Goal: Contribute content

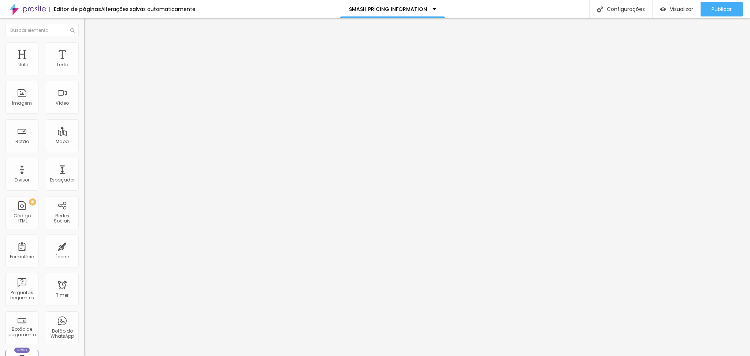
click at [84, 63] on span "Trocar imagem" at bounding box center [104, 60] width 40 height 6
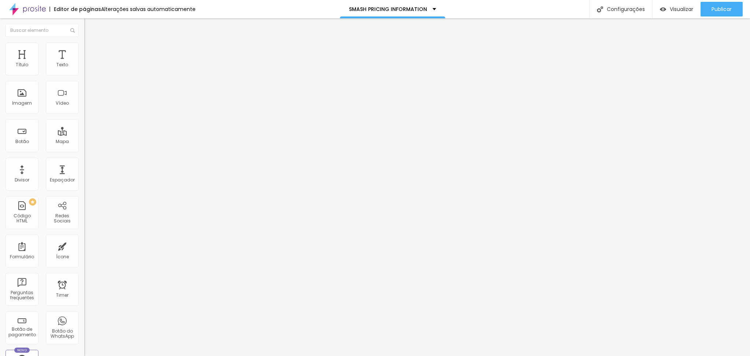
click at [84, 62] on img at bounding box center [86, 59] width 4 height 4
click at [84, 63] on span "Trocar imagem" at bounding box center [104, 60] width 40 height 6
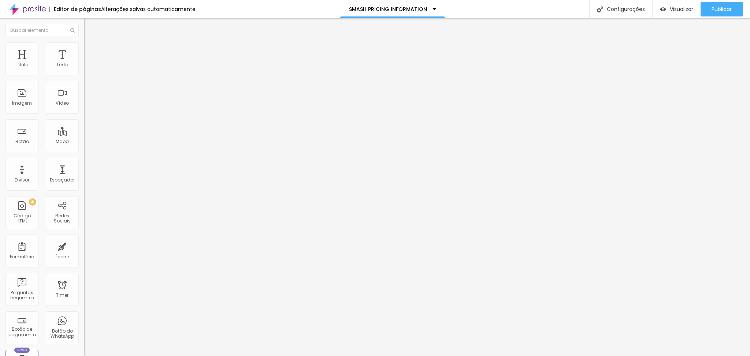
scroll to position [1554, 0]
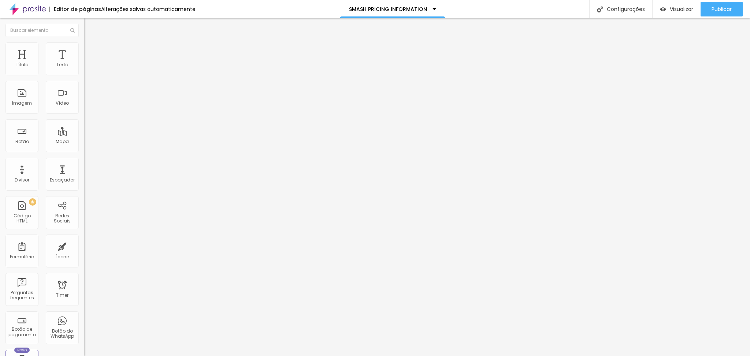
click at [84, 63] on span "Trocar imagem" at bounding box center [104, 60] width 40 height 6
click at [724, 7] on span "Publicar" at bounding box center [722, 9] width 20 height 6
click at [721, 9] on span "Publicar" at bounding box center [722, 9] width 20 height 6
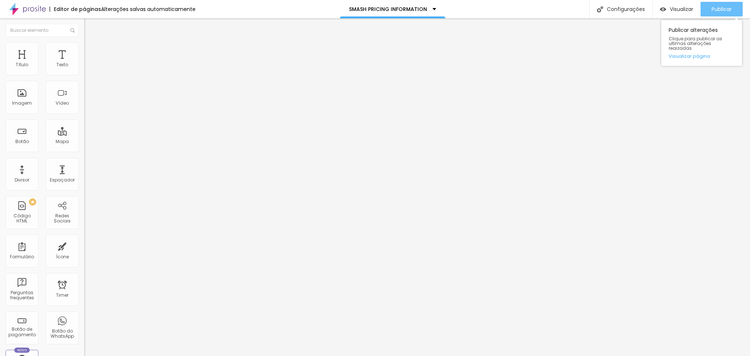
click at [715, 14] on div "Publicar" at bounding box center [722, 9] width 20 height 15
click at [714, 9] on span "Publicar" at bounding box center [722, 9] width 20 height 6
click at [725, 12] on span "Publicar" at bounding box center [722, 9] width 20 height 6
click at [717, 9] on span "Publicar" at bounding box center [722, 9] width 20 height 6
click at [714, 13] on div "Publicar" at bounding box center [722, 9] width 20 height 15
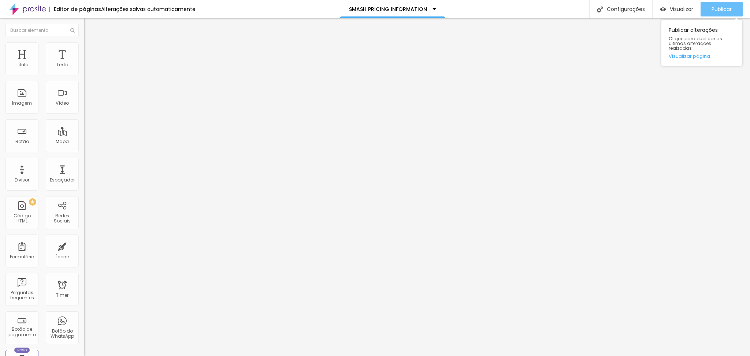
click at [718, 14] on div "Publicar" at bounding box center [722, 9] width 20 height 15
click at [727, 6] on span "Publicar" at bounding box center [722, 9] width 20 height 6
click at [727, 8] on span "Publicar" at bounding box center [722, 9] width 20 height 6
click at [717, 15] on div "Publicar" at bounding box center [722, 9] width 20 height 15
click at [725, 8] on span "Publicar" at bounding box center [722, 9] width 20 height 6
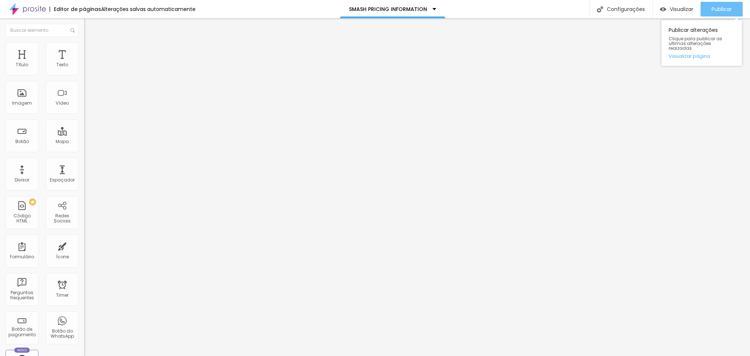
click at [725, 10] on span "Publicar" at bounding box center [722, 9] width 20 height 6
click at [84, 63] on span "Trocar imagem" at bounding box center [104, 60] width 40 height 6
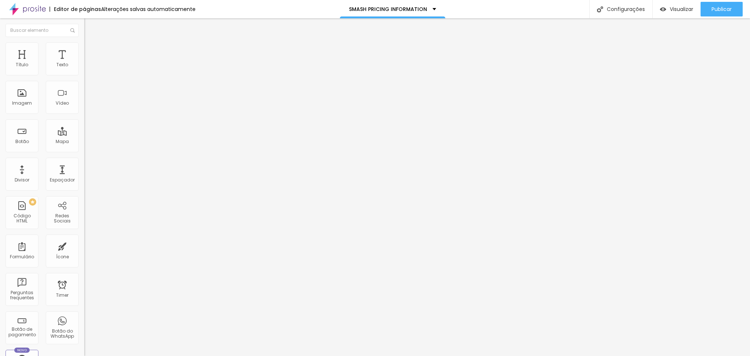
click at [714, 12] on span "Publicar" at bounding box center [722, 9] width 20 height 6
click at [84, 63] on span "Trocar imagem" at bounding box center [104, 60] width 40 height 6
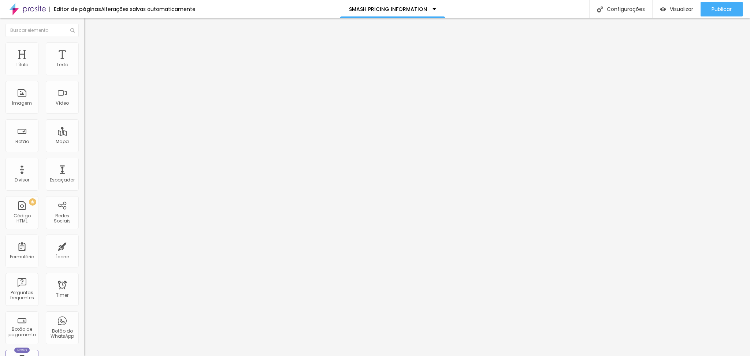
click at [723, 14] on div "Publicar" at bounding box center [722, 9] width 20 height 15
click at [84, 63] on span "Trocar imagem" at bounding box center [104, 60] width 40 height 6
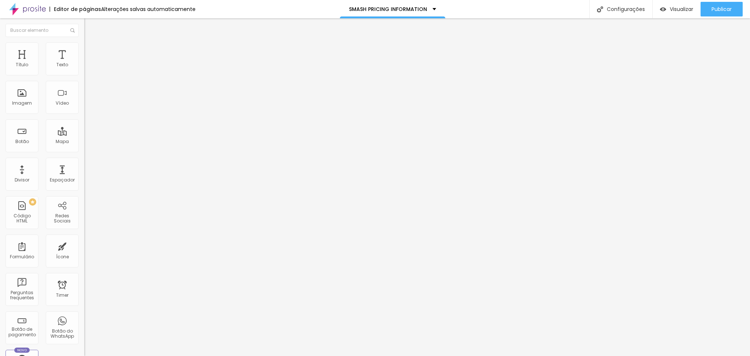
click at [727, 11] on span "Publicar" at bounding box center [722, 9] width 20 height 6
click at [84, 63] on span "Trocar imagem" at bounding box center [104, 60] width 40 height 6
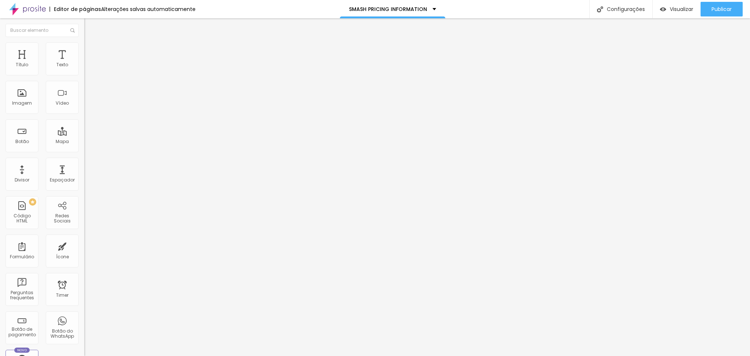
click at [84, 63] on span "Trocar imagem" at bounding box center [104, 60] width 40 height 6
click at [720, 15] on div "Publicar" at bounding box center [722, 9] width 20 height 15
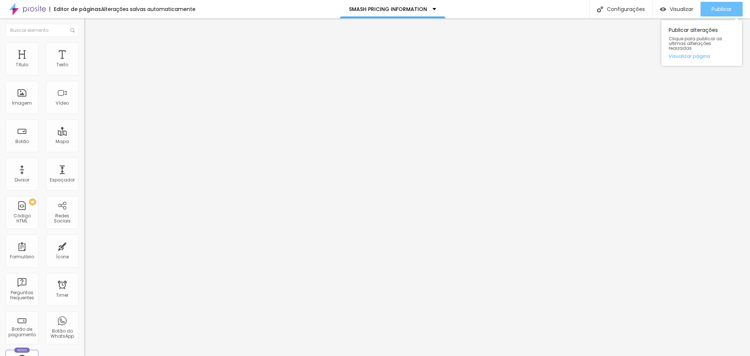
click at [715, 10] on span "Publicar" at bounding box center [722, 9] width 20 height 6
